Goal: Task Accomplishment & Management: Manage account settings

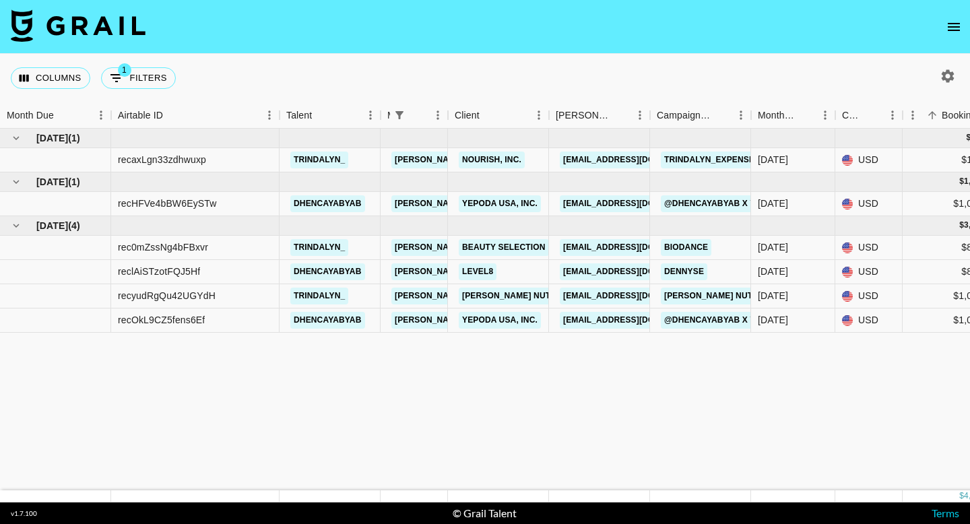
click at [940, 29] on button "open drawer" at bounding box center [953, 26] width 27 height 27
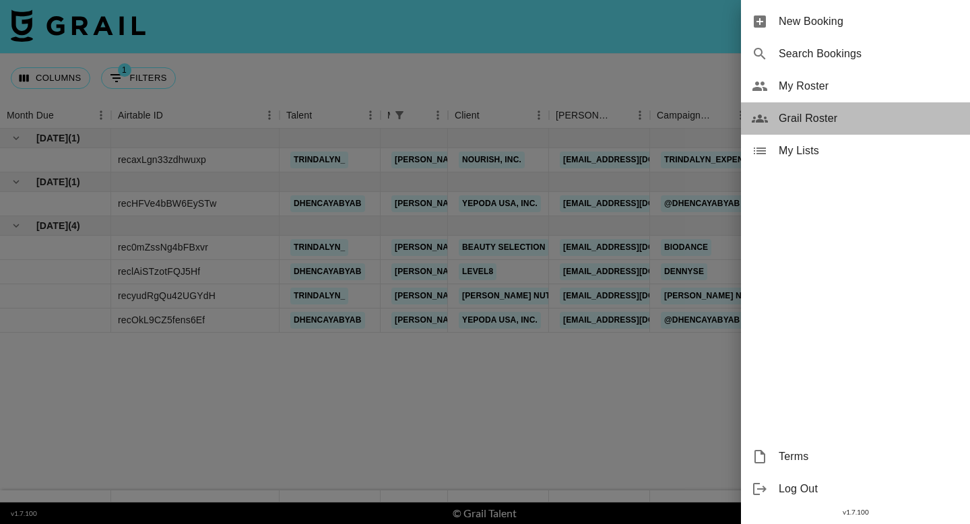
click at [813, 123] on span "Grail Roster" at bounding box center [868, 118] width 180 height 16
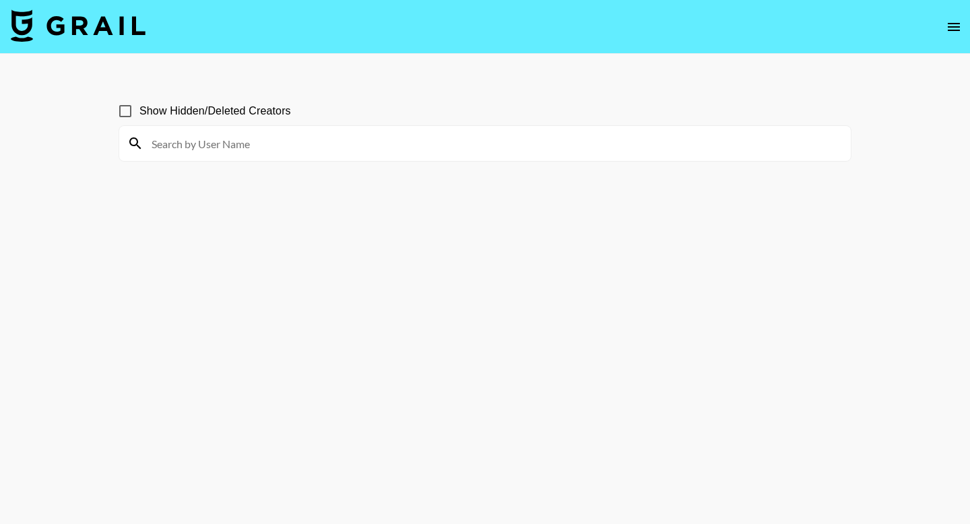
click at [969, 27] on nav at bounding box center [485, 27] width 970 height 54
click at [947, 28] on icon "open drawer" at bounding box center [953, 27] width 16 height 16
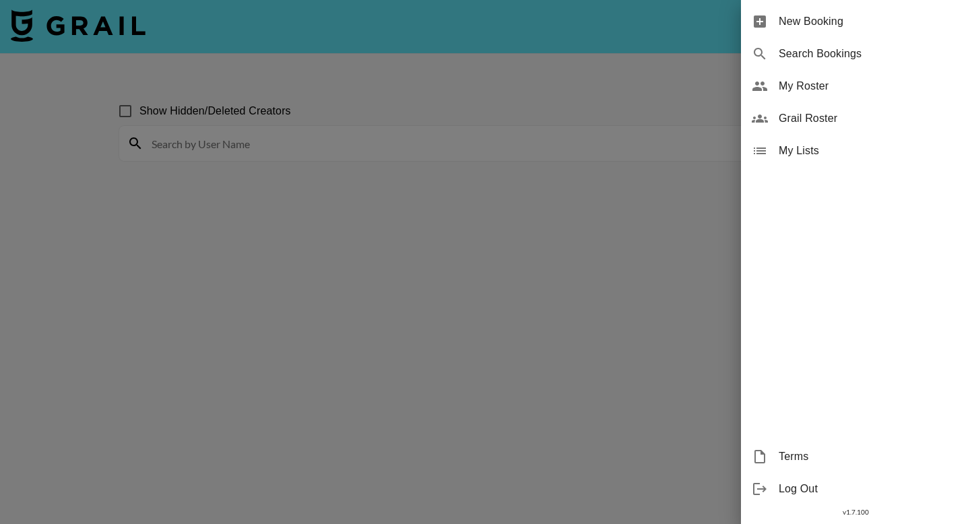
click at [815, 91] on span "My Roster" at bounding box center [868, 86] width 180 height 16
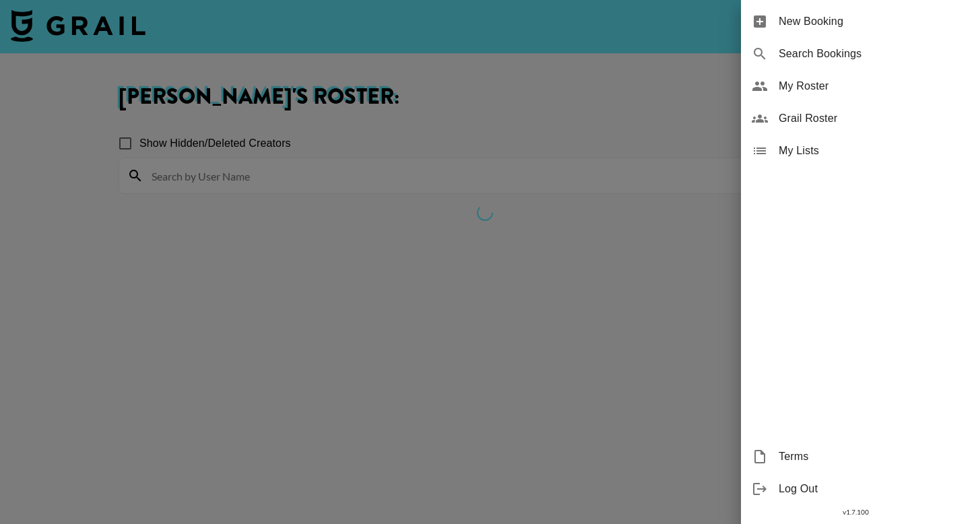
click at [815, 91] on span "My Roster" at bounding box center [868, 86] width 180 height 16
click at [827, 94] on div "My Roster" at bounding box center [855, 86] width 229 height 32
click at [354, 248] on div at bounding box center [485, 262] width 970 height 524
click at [801, 92] on span "My Roster" at bounding box center [868, 86] width 180 height 16
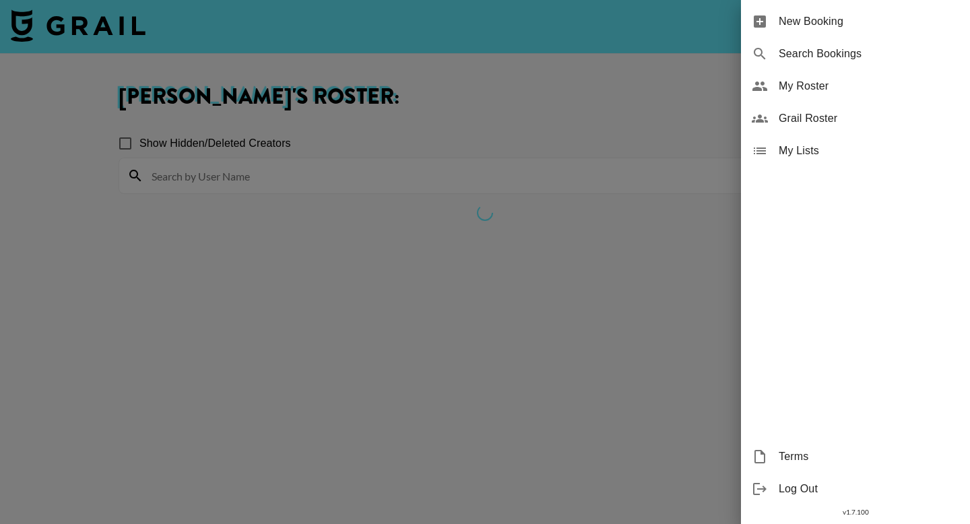
click at [801, 92] on span "My Roster" at bounding box center [868, 86] width 180 height 16
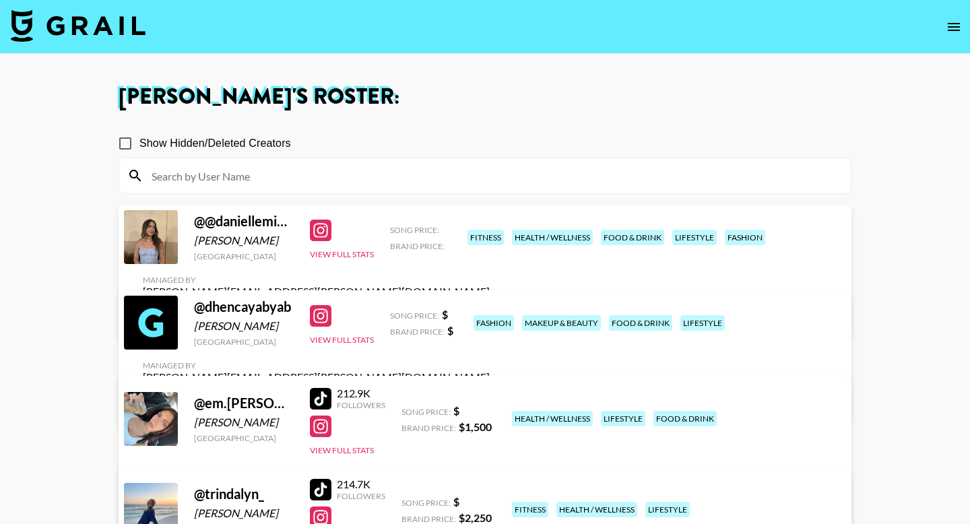
click at [500, 269] on div "Managed By [PERSON_NAME][EMAIL_ADDRESS][PERSON_NAME][DOMAIN_NAME] View/Edit Det…" at bounding box center [316, 298] width 368 height 69
click at [490, 309] on link "View/Edit Details" at bounding box center [316, 315] width 347 height 13
click at [518, 107] on h1 "Gina Bellitti 's Roster:" at bounding box center [485, 97] width 733 height 22
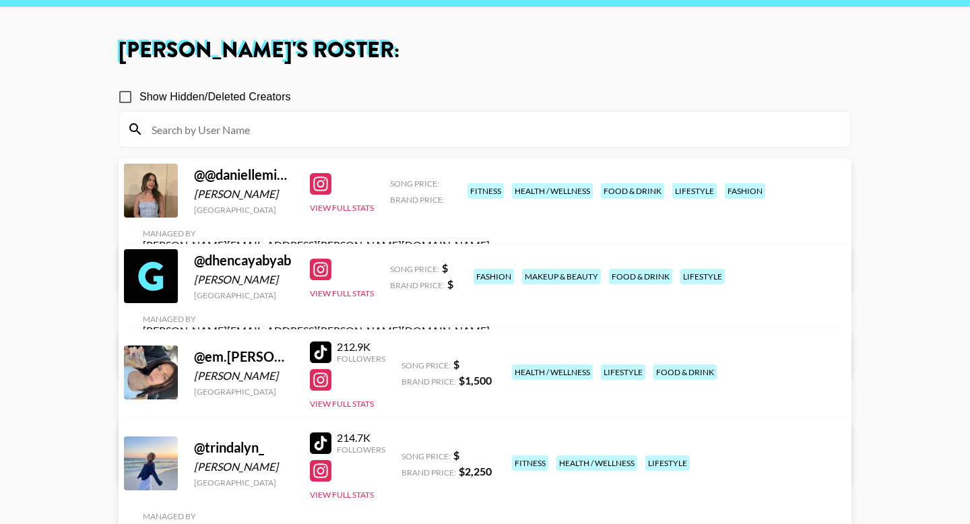
scroll to position [56, 0]
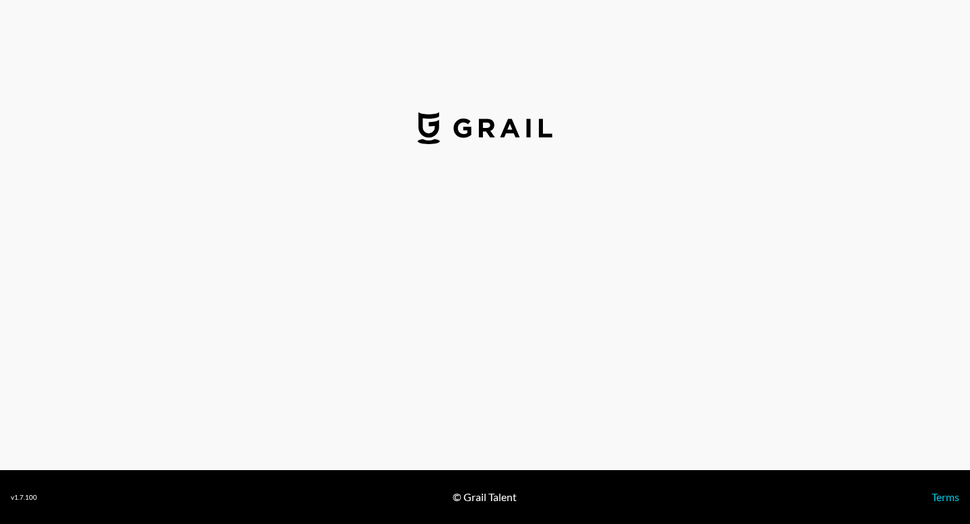
select select "USD"
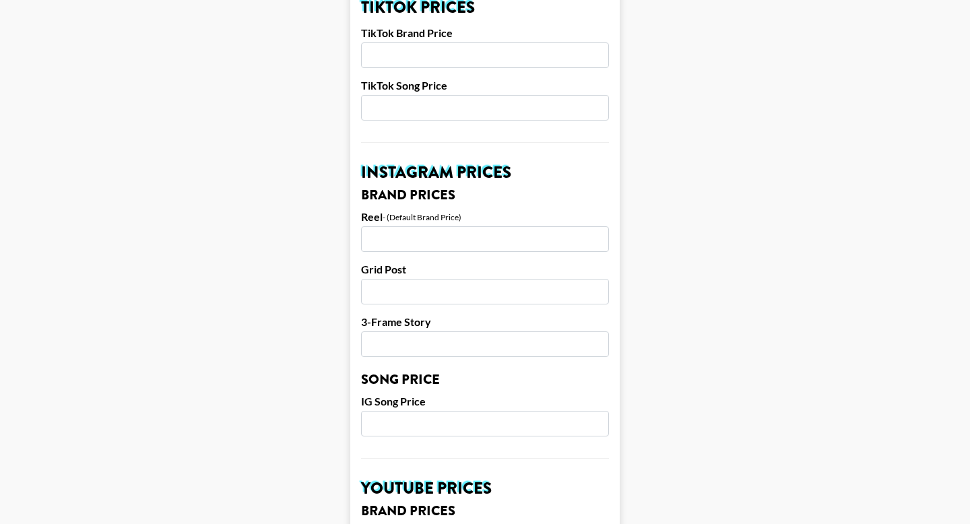
scroll to position [537, 0]
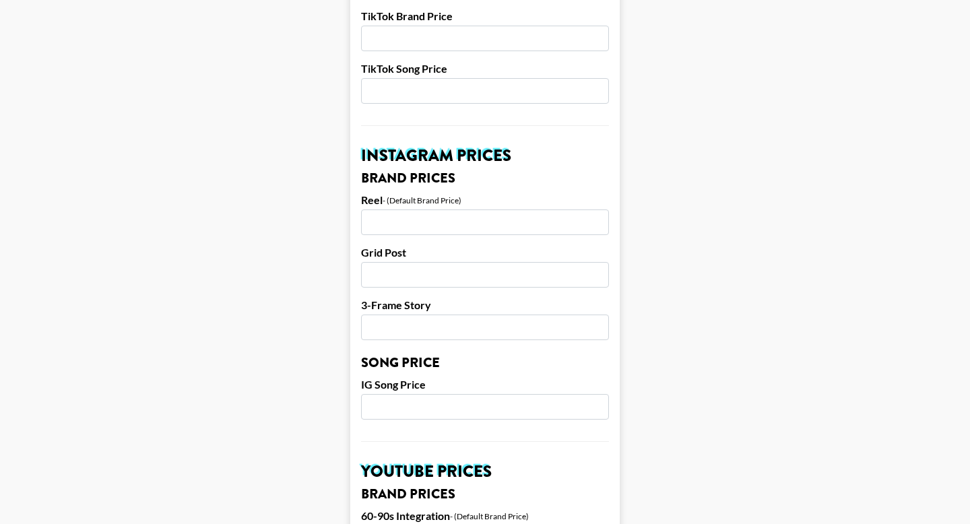
click at [382, 209] on input "number" at bounding box center [485, 222] width 248 height 26
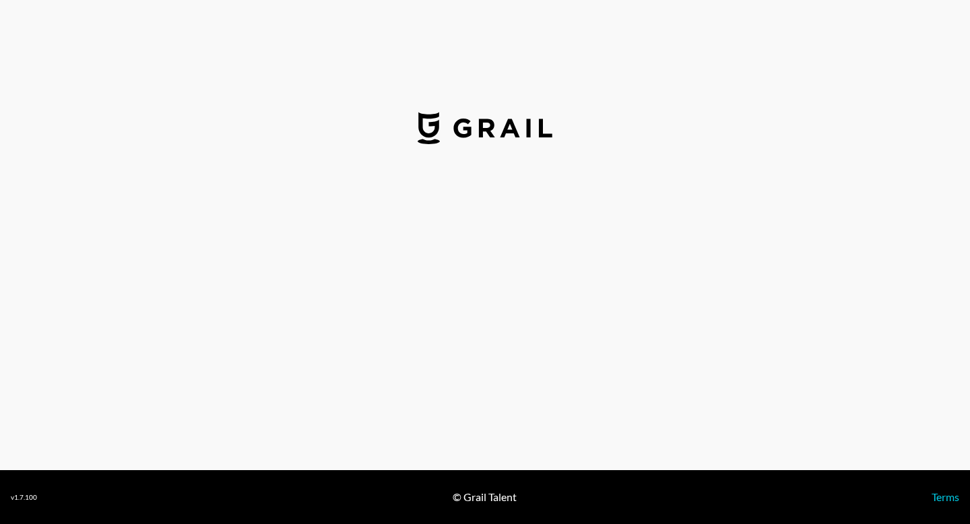
select select "USD"
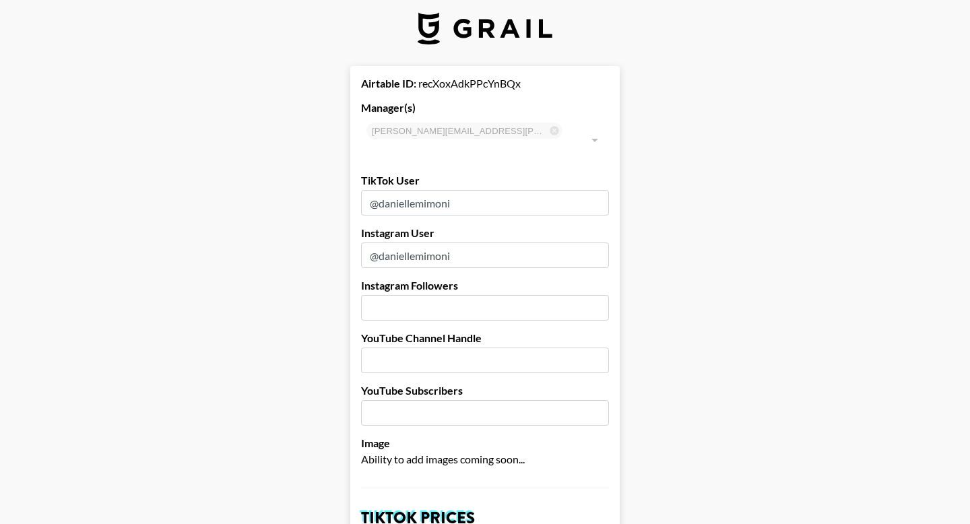
scroll to position [11, 0]
click at [371, 189] on input "@daniellemimoni" at bounding box center [485, 202] width 248 height 26
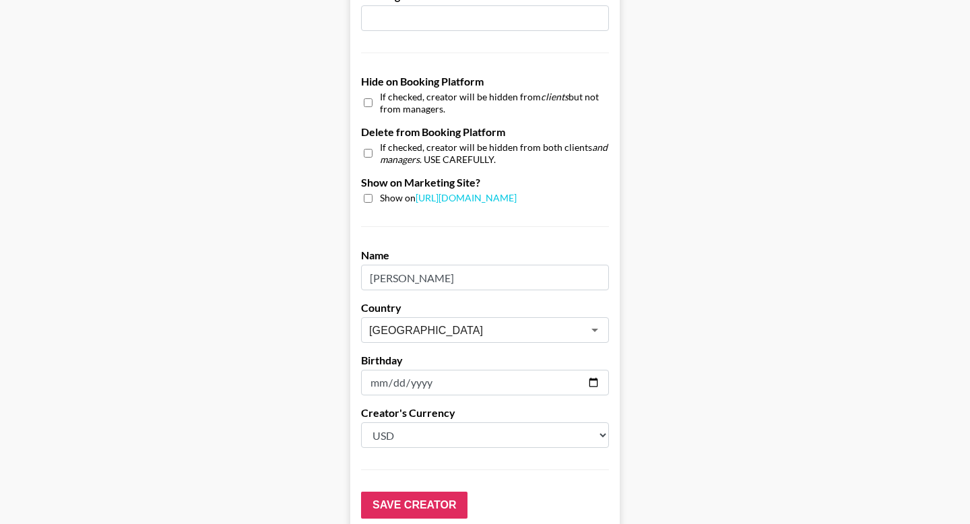
scroll to position [1303, 0]
